Goal: Transaction & Acquisition: Purchase product/service

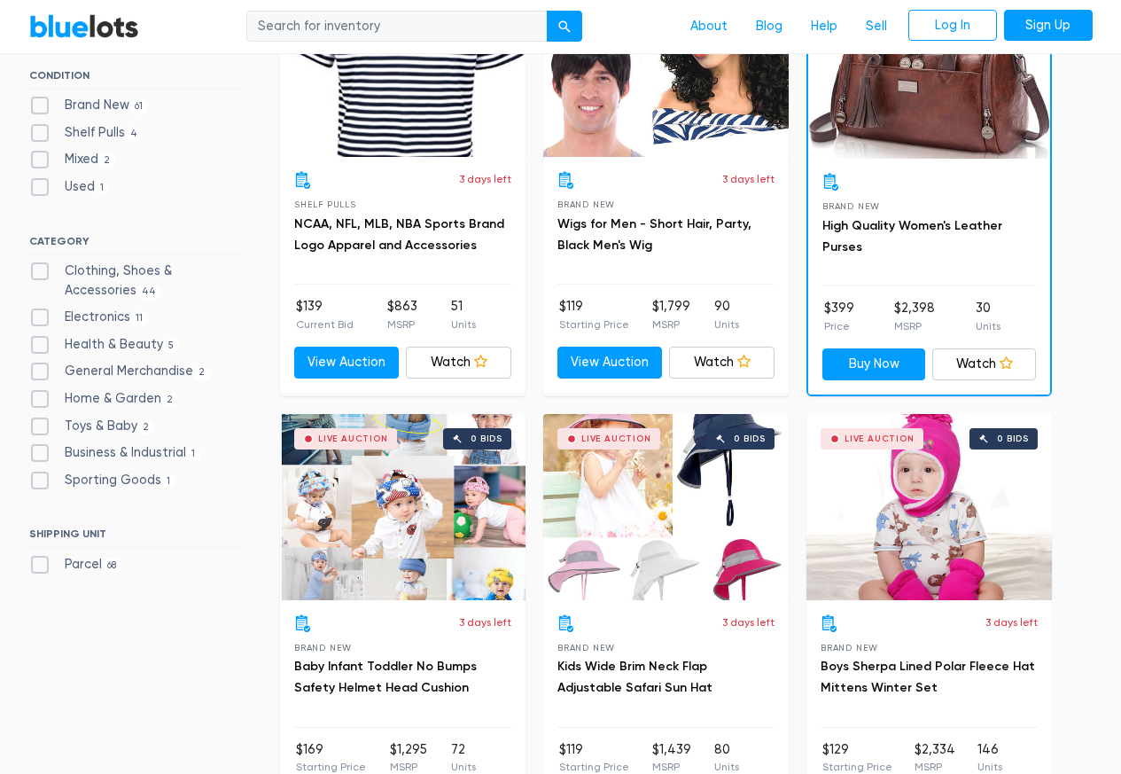
scroll to position [638, 0]
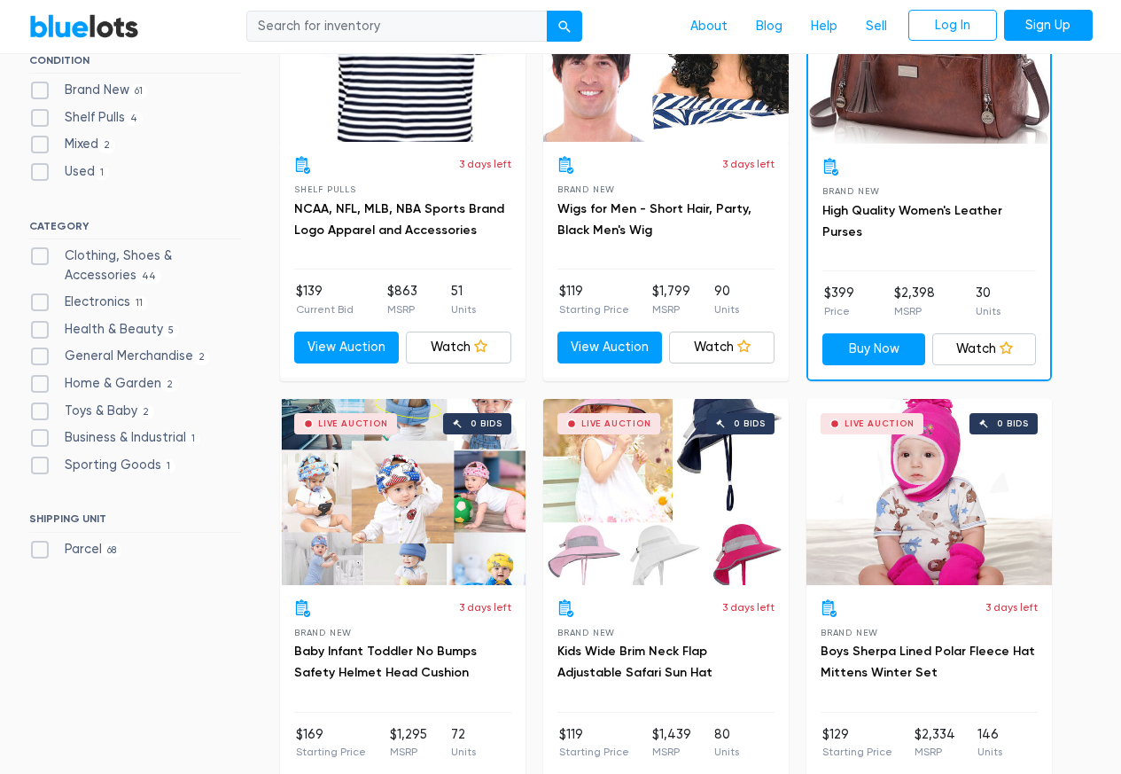
click at [74, 319] on div "Electronics 11" at bounding box center [135, 305] width 212 height 27
click at [36, 304] on label "Electronics 11" at bounding box center [89, 301] width 120 height 19
click at [36, 304] on input "Electronics 11" at bounding box center [35, 298] width 12 height 12
checkbox input "true"
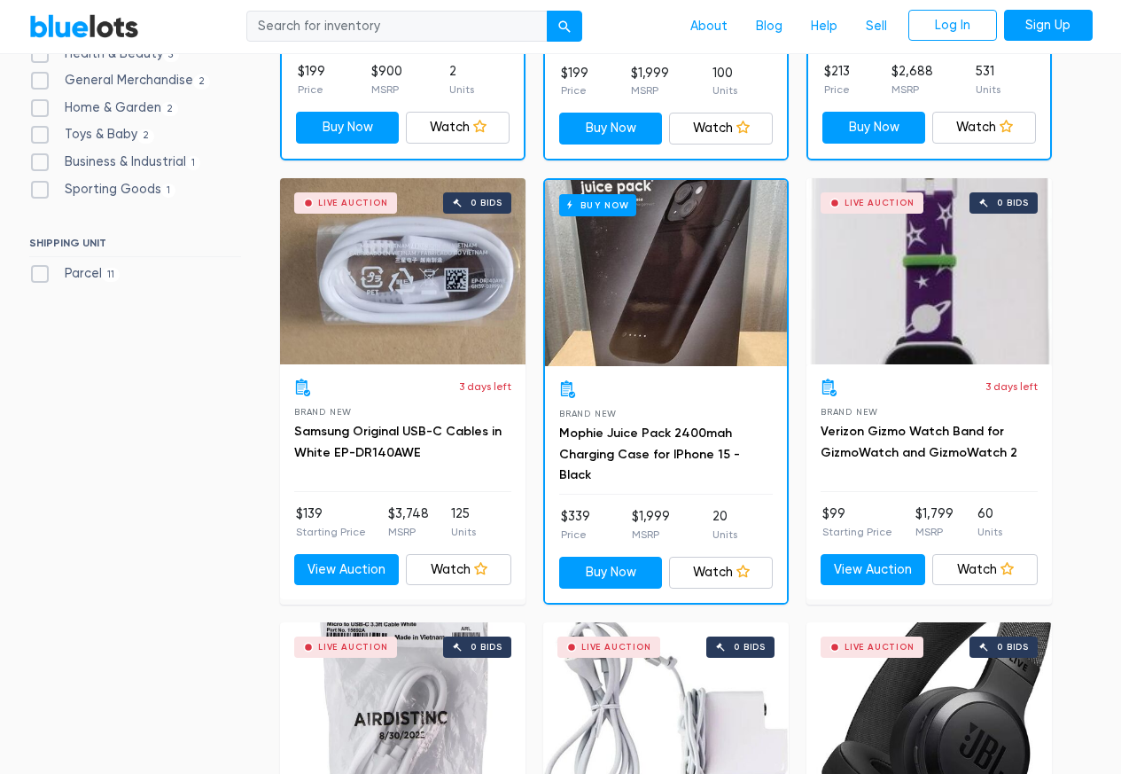
scroll to position [1115, 0]
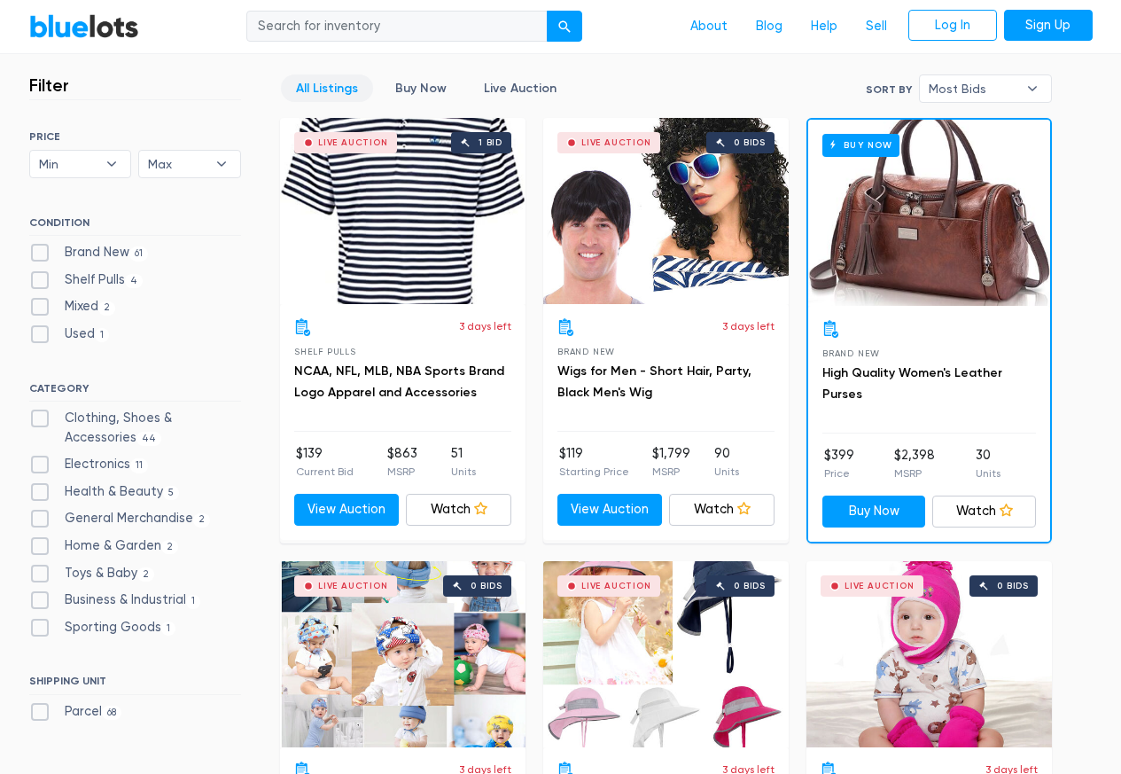
scroll to position [638, 0]
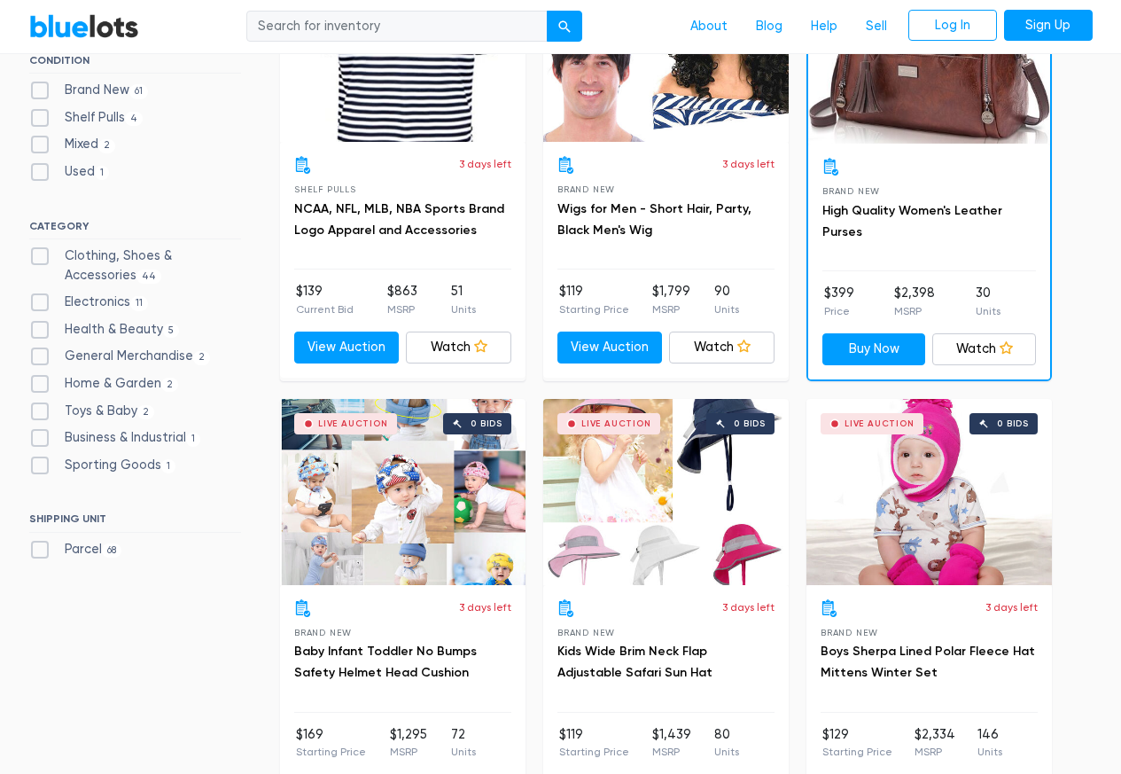
click at [87, 307] on label "Electronics 11" at bounding box center [89, 301] width 120 height 19
click at [41, 304] on input "Electronics 11" at bounding box center [35, 298] width 12 height 12
checkbox input "true"
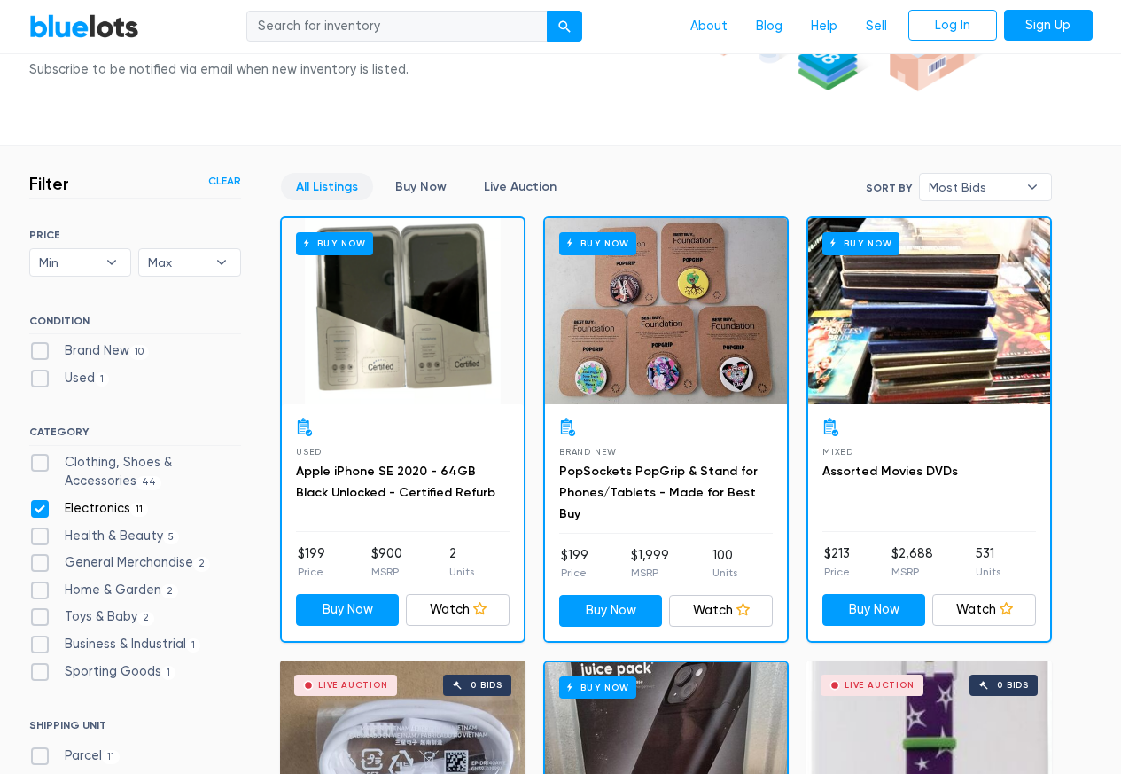
scroll to position [532, 0]
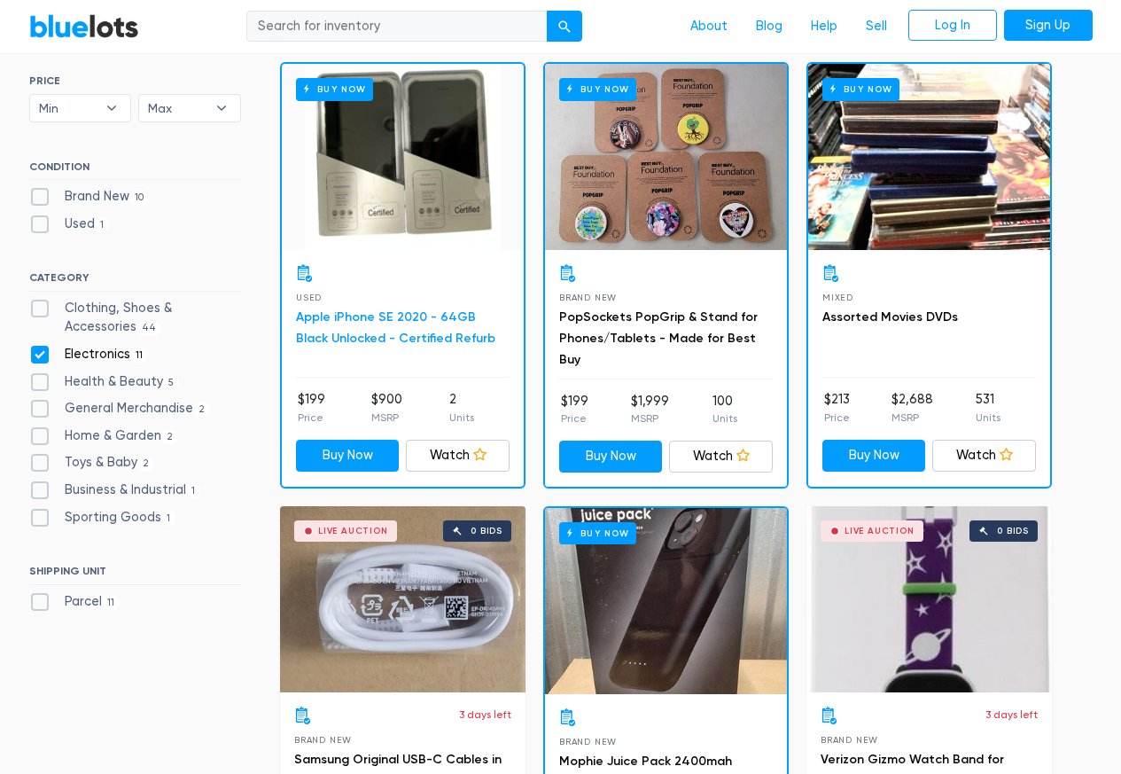
click at [375, 328] on link "Apple iPhone SE 2020 - 64GB Black Unlocked - Certified Refurb" at bounding box center [395, 327] width 199 height 36
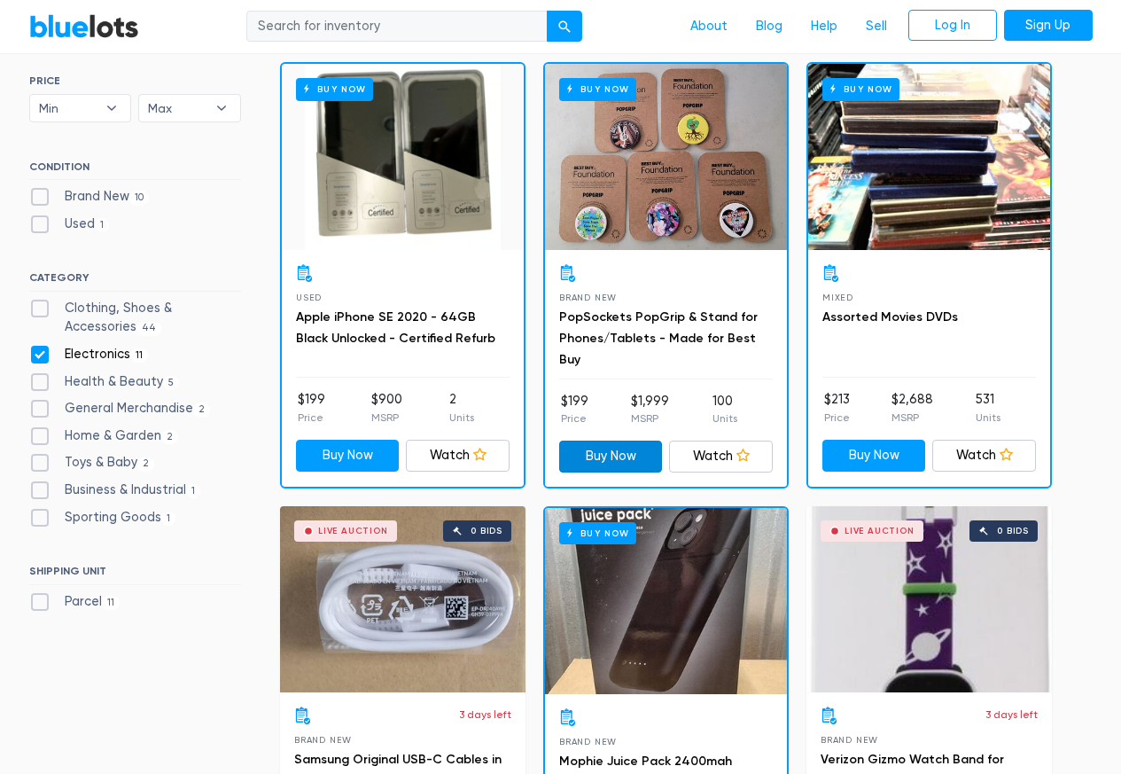
click at [603, 453] on link "Buy Now" at bounding box center [611, 456] width 104 height 32
click at [873, 453] on link "Buy Now" at bounding box center [874, 455] width 104 height 32
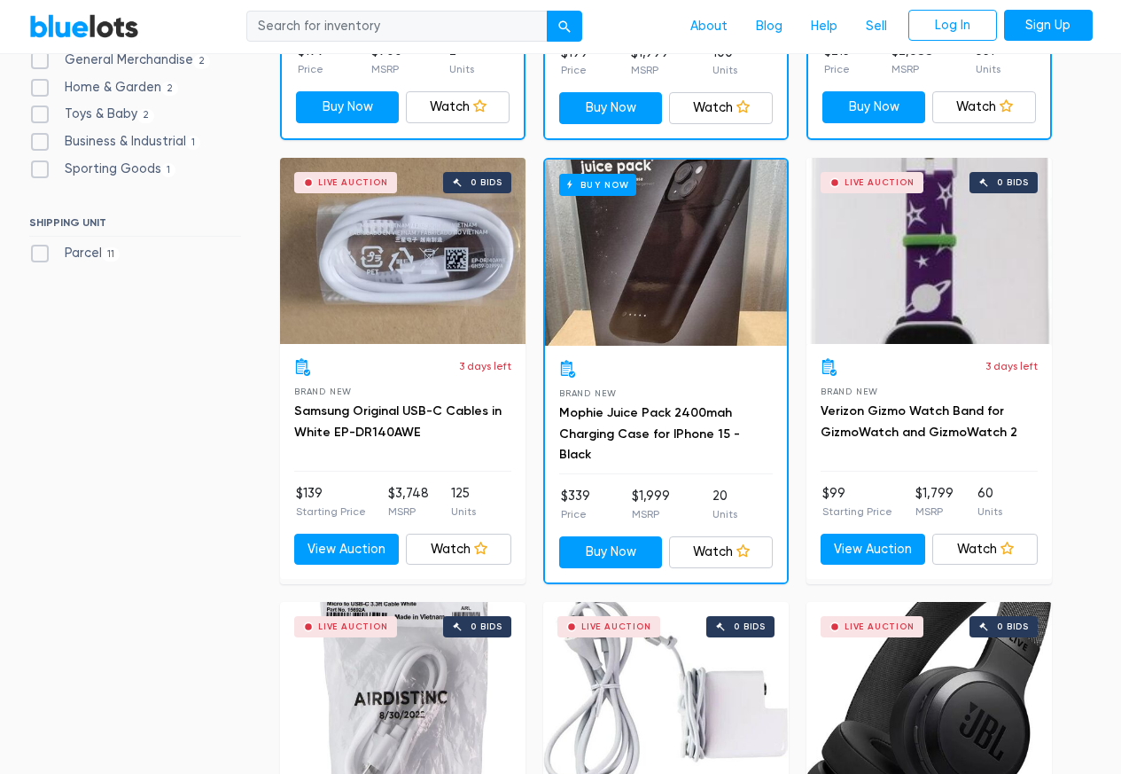
scroll to position [957, 0]
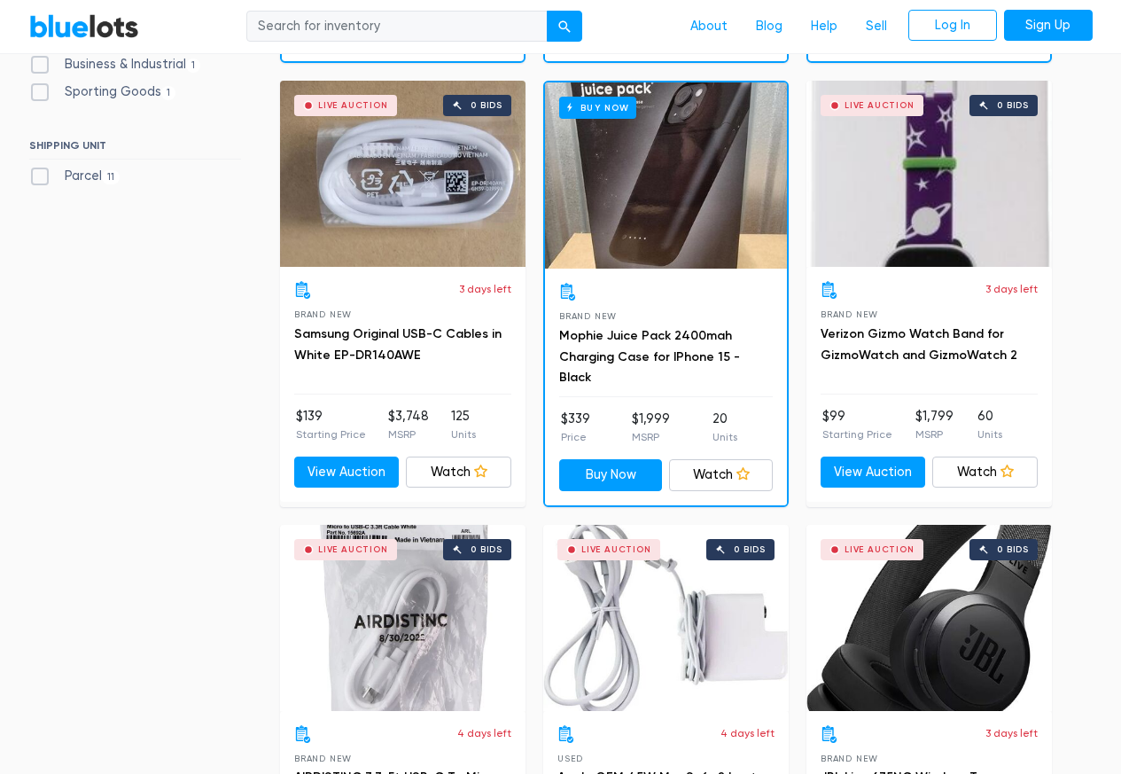
click at [342, 487] on div "3 days left Brand New Samsung Original USB-C Cables in White EP-DR140AWE $139 S…" at bounding box center [402, 384] width 245 height 235
click at [342, 470] on link "View Auction" at bounding box center [346, 472] width 105 height 32
click at [600, 470] on link "Buy Now" at bounding box center [611, 475] width 104 height 32
click at [870, 470] on link "View Auction" at bounding box center [872, 472] width 105 height 32
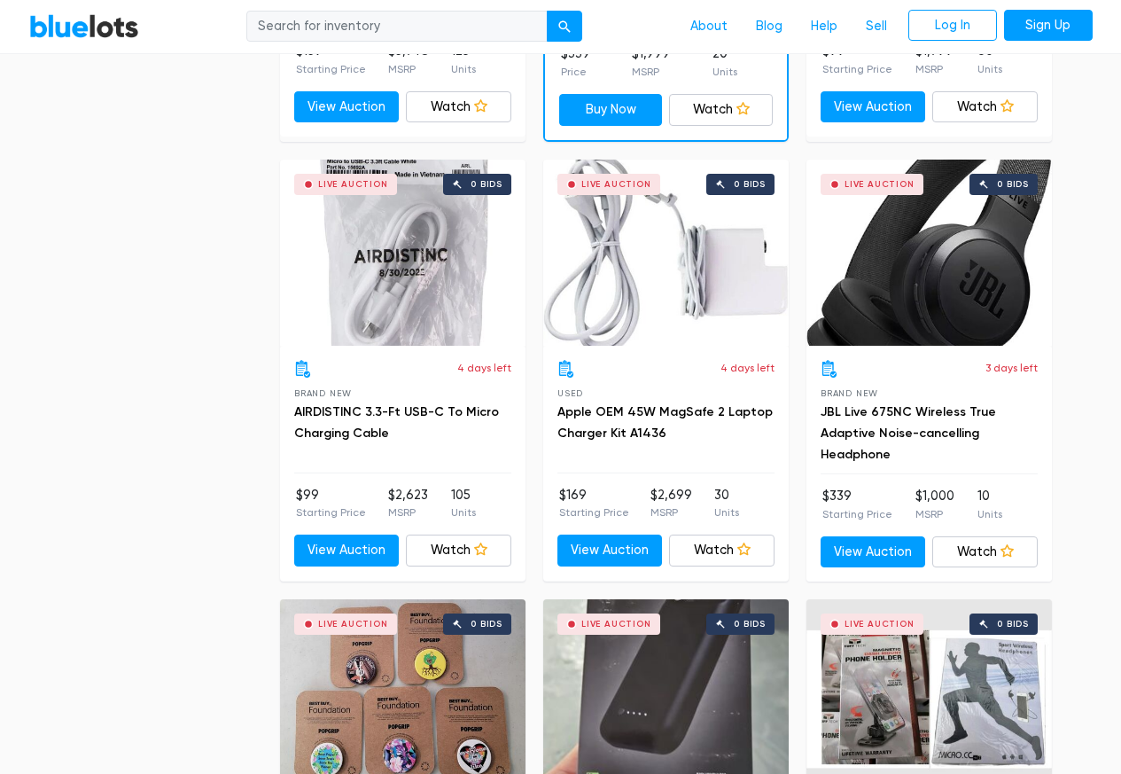
scroll to position [1382, 0]
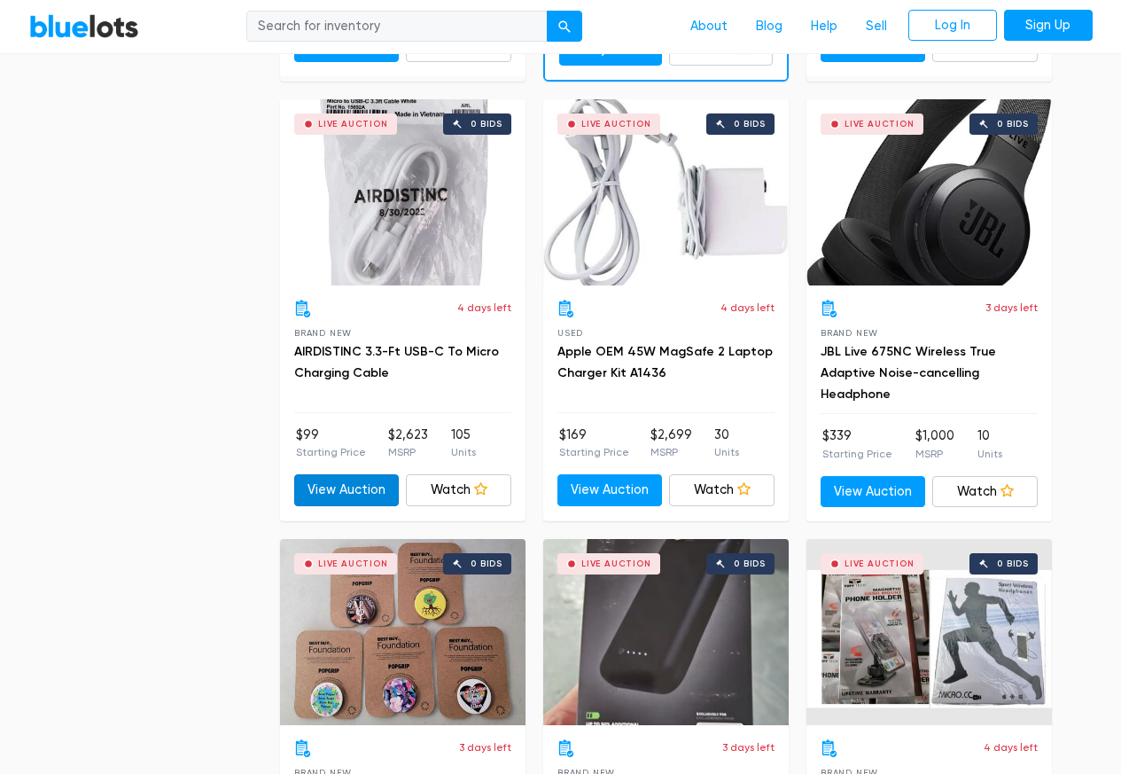
click at [351, 499] on link "View Auction" at bounding box center [346, 490] width 105 height 32
click at [611, 488] on link "View Auction" at bounding box center [609, 490] width 105 height 32
click at [857, 487] on link "View Auction" at bounding box center [872, 492] width 105 height 32
